Goal: Check status: Check status

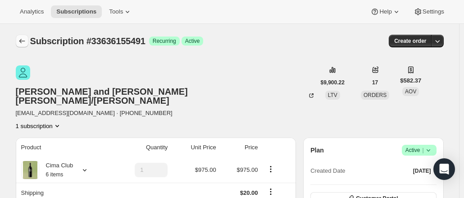
click at [26, 40] on icon "Subscriptions" at bounding box center [22, 40] width 9 height 9
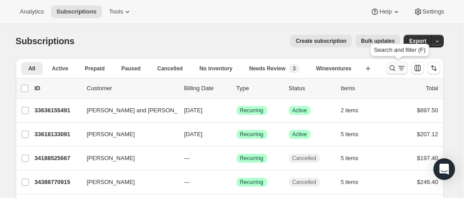
click at [400, 63] on button "Search and filter results" at bounding box center [397, 68] width 22 height 13
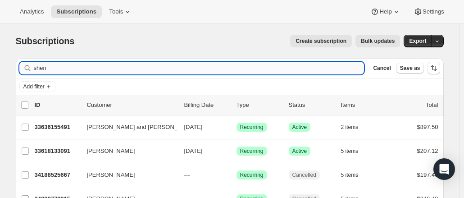
click at [240, 70] on input "shen" at bounding box center [199, 68] width 331 height 13
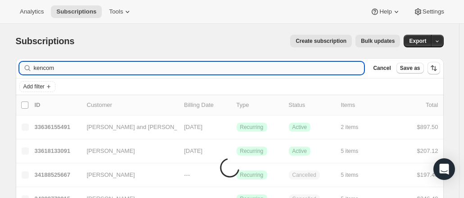
type input "kencomo"
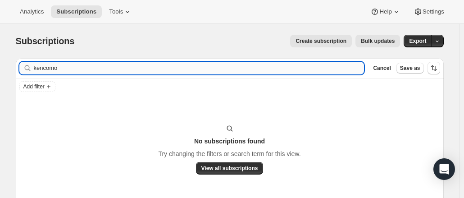
click at [118, 64] on input "kencomo" at bounding box center [199, 68] width 331 height 13
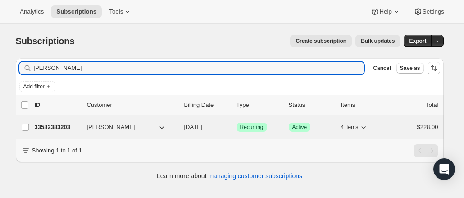
type input "[PERSON_NAME]"
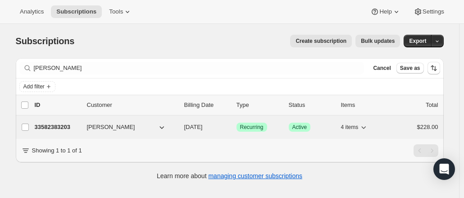
click at [65, 129] on p "33582383203" at bounding box center [57, 126] width 45 height 9
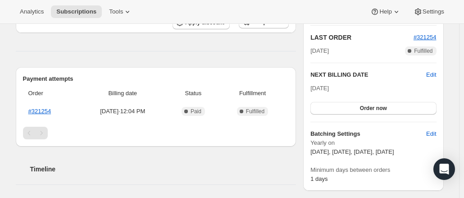
scroll to position [194, 0]
click at [45, 111] on link "#321254" at bounding box center [39, 111] width 23 height 7
